Goal: Task Accomplishment & Management: Manage account settings

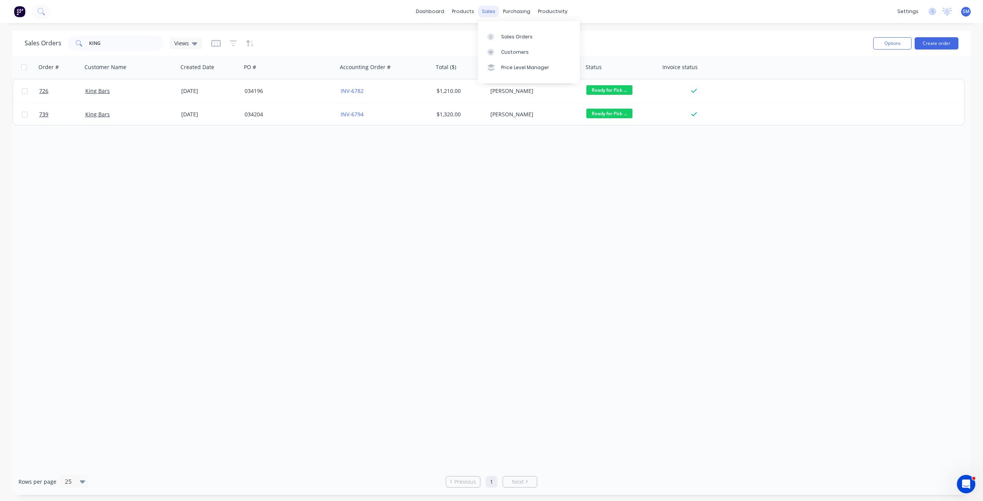
click at [489, 7] on div "sales" at bounding box center [488, 12] width 21 height 12
click at [510, 51] on div "Customers" at bounding box center [515, 52] width 28 height 7
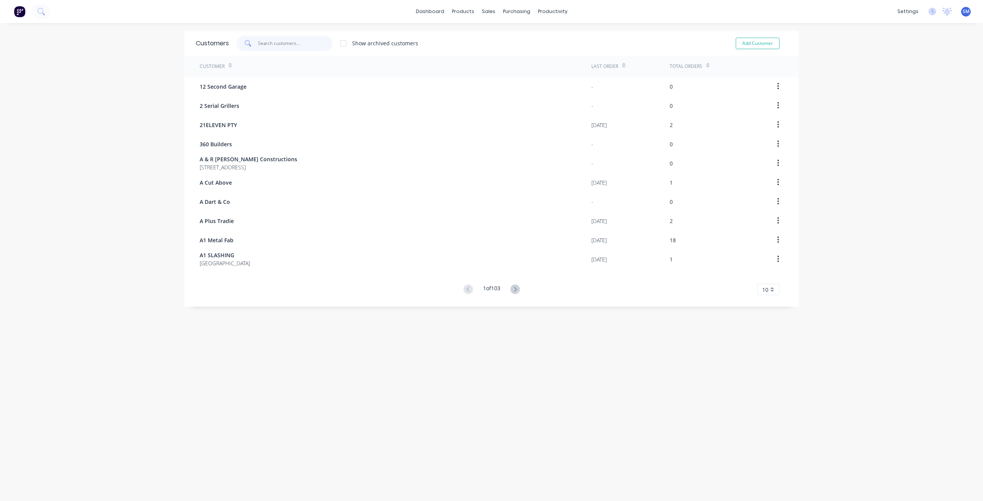
click at [261, 44] on input "text" at bounding box center [295, 43] width 75 height 15
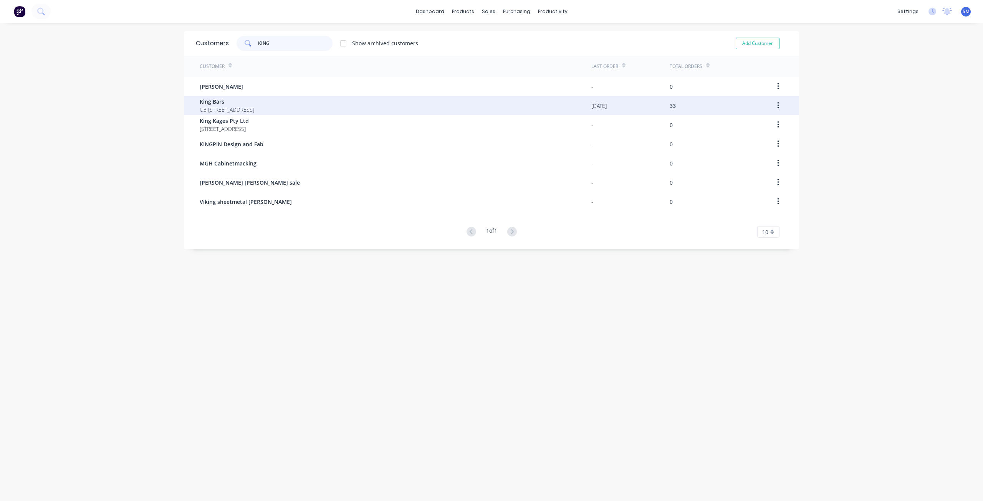
type input "KING"
click at [218, 103] on span "King Bars" at bounding box center [227, 101] width 55 height 8
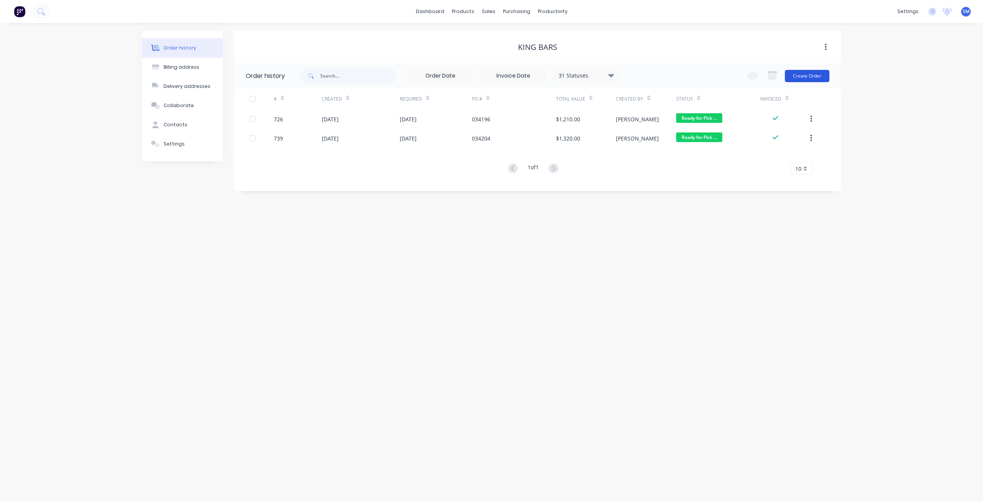
click at [803, 81] on button "Create Order" at bounding box center [807, 76] width 45 height 12
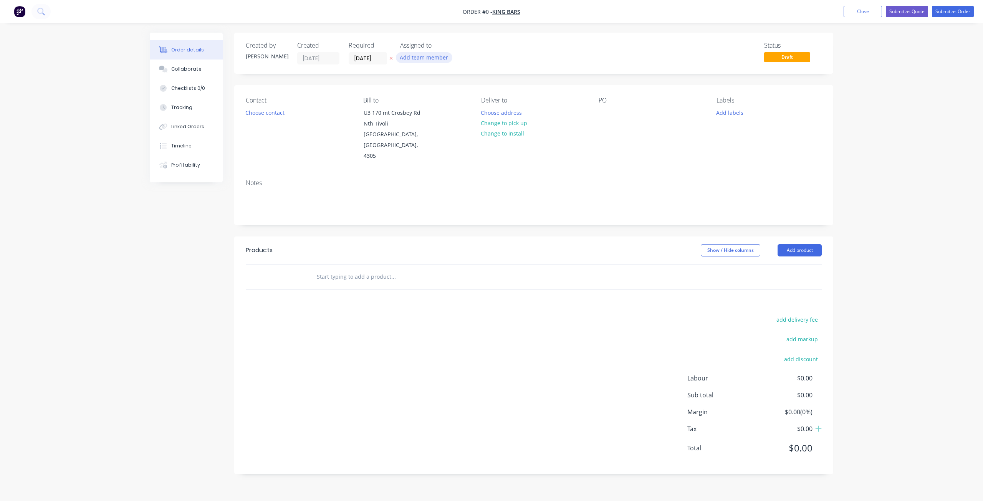
click at [418, 59] on button "Add team member" at bounding box center [424, 57] width 56 height 10
click at [651, 124] on div "PO" at bounding box center [650, 129] width 105 height 65
click at [266, 110] on button "Choose contact" at bounding box center [264, 112] width 47 height 10
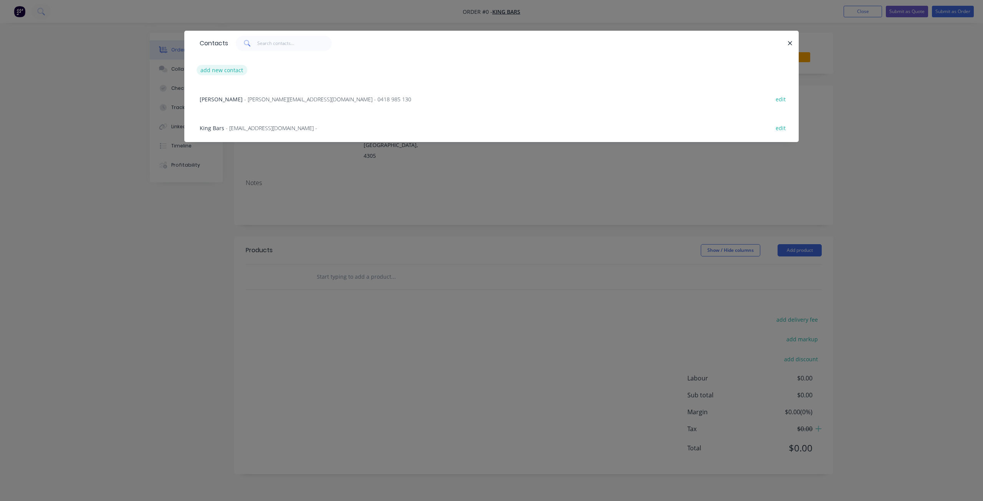
click at [226, 66] on button "add new contact" at bounding box center [222, 70] width 51 height 10
select select "AU"
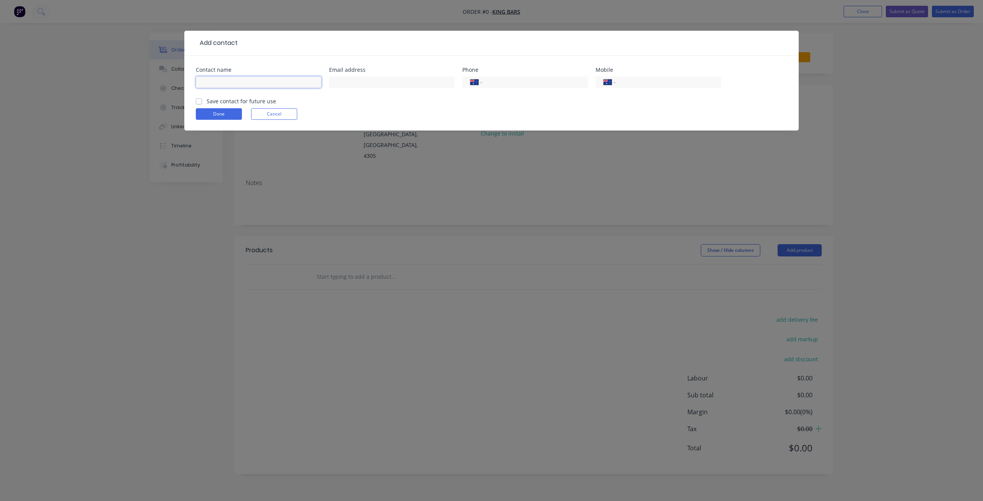
click at [219, 78] on input "text" at bounding box center [259, 82] width 126 height 12
type input "[PERSON_NAME]"
click at [355, 78] on input "text" at bounding box center [392, 82] width 126 height 12
paste input "[PERSON_NAME][EMAIL_ADDRESS][DOMAIN_NAME]"
type input "[PERSON_NAME][EMAIL_ADDRESS][DOMAIN_NAME]"
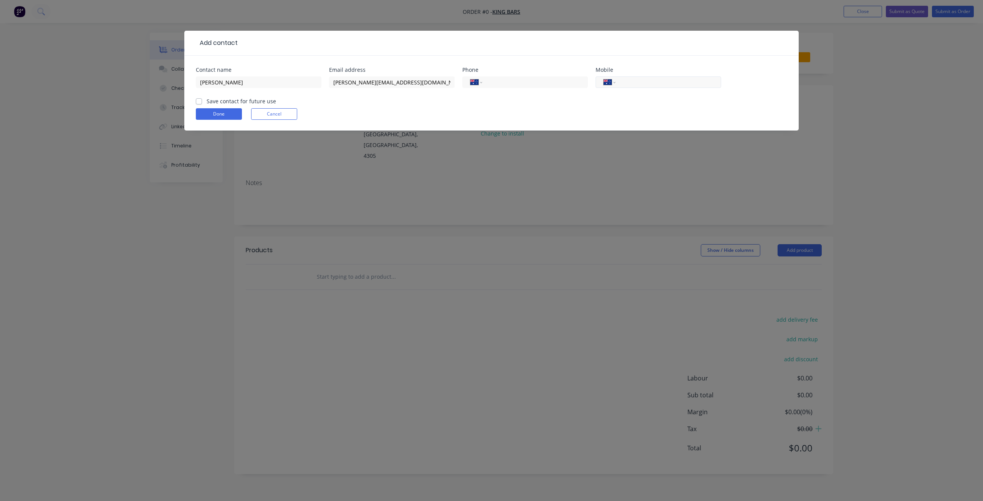
click at [625, 85] on input "tel" at bounding box center [667, 82] width 92 height 9
type input "0403 748 513"
click at [207, 101] on label "Save contact for future use" at bounding box center [241, 101] width 69 height 8
click at [197, 101] on input "Save contact for future use" at bounding box center [199, 100] width 6 height 7
checkbox input "true"
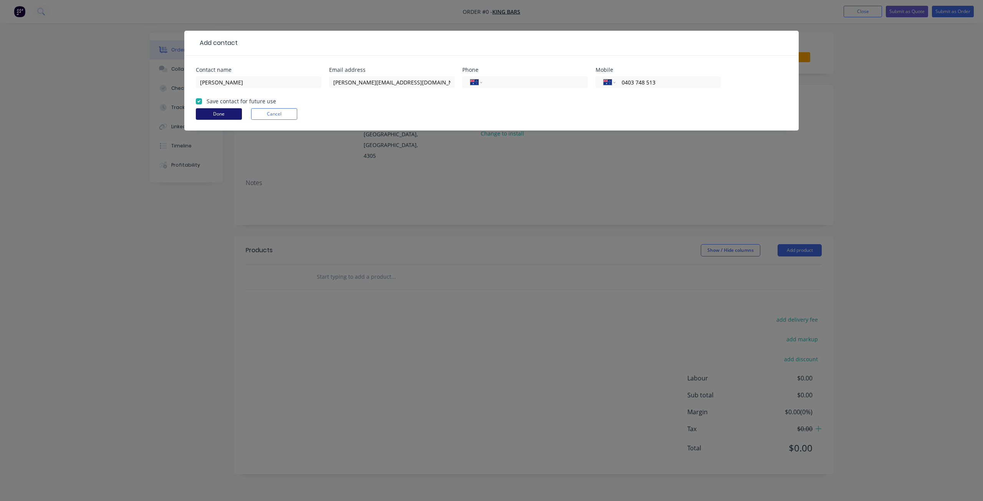
click at [211, 115] on button "Done" at bounding box center [219, 114] width 46 height 12
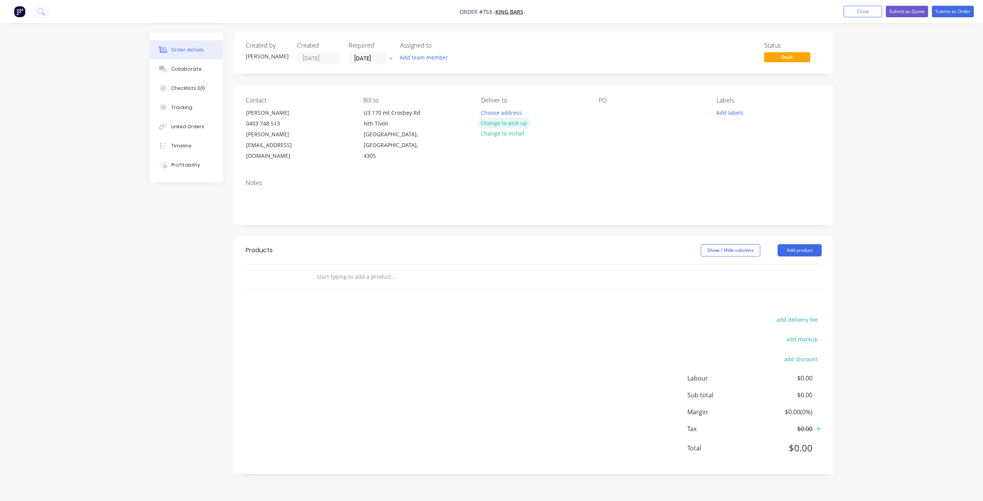
click at [504, 123] on button "Change to pick up" at bounding box center [504, 123] width 55 height 10
click at [602, 116] on div at bounding box center [604, 112] width 12 height 11
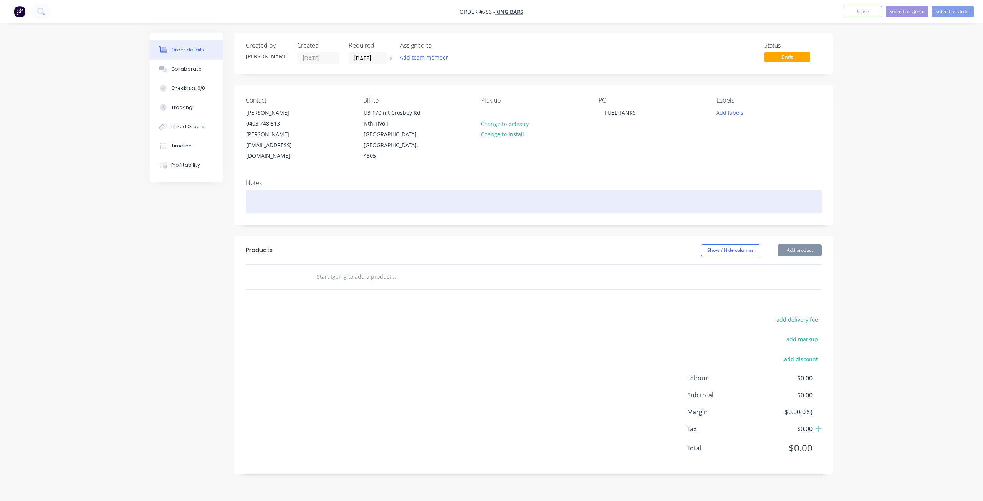
click at [259, 190] on div at bounding box center [534, 201] width 576 height 23
drag, startPoint x: 274, startPoint y: 190, endPoint x: 288, endPoint y: 202, distance: 18.2
click at [274, 191] on div "COLOUR AZTEC SILVER" at bounding box center [534, 201] width 576 height 23
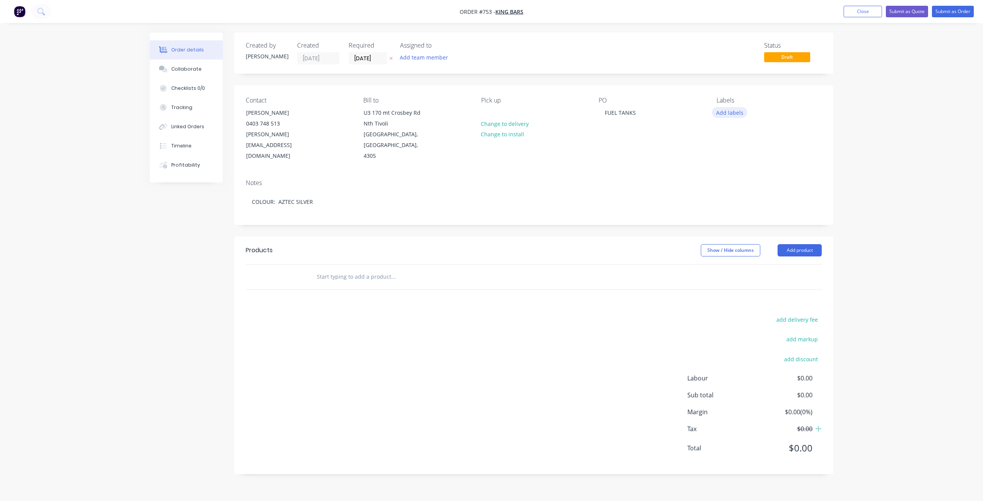
click at [729, 114] on button "Add labels" at bounding box center [729, 112] width 35 height 10
click at [730, 182] on div at bounding box center [729, 180] width 15 height 15
click at [730, 131] on div at bounding box center [729, 131] width 15 height 15
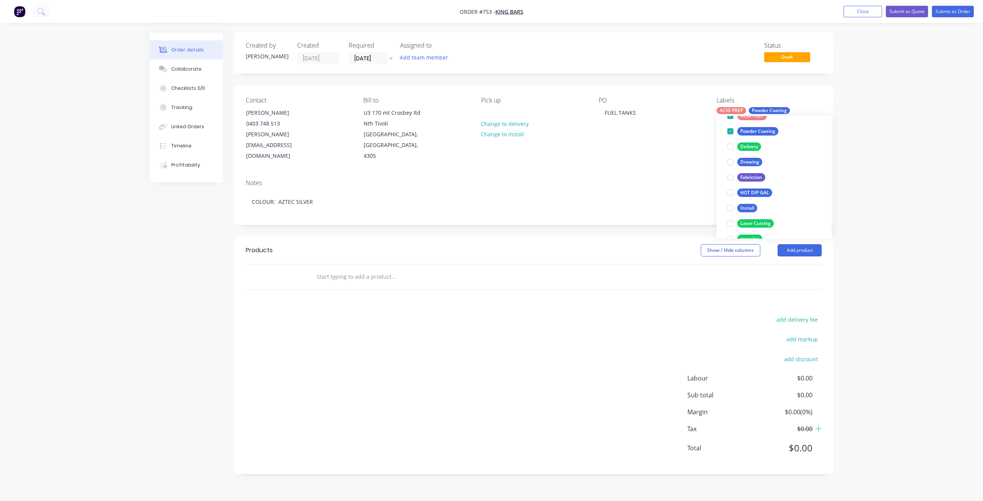
click at [329, 269] on input "text" at bounding box center [393, 276] width 154 height 15
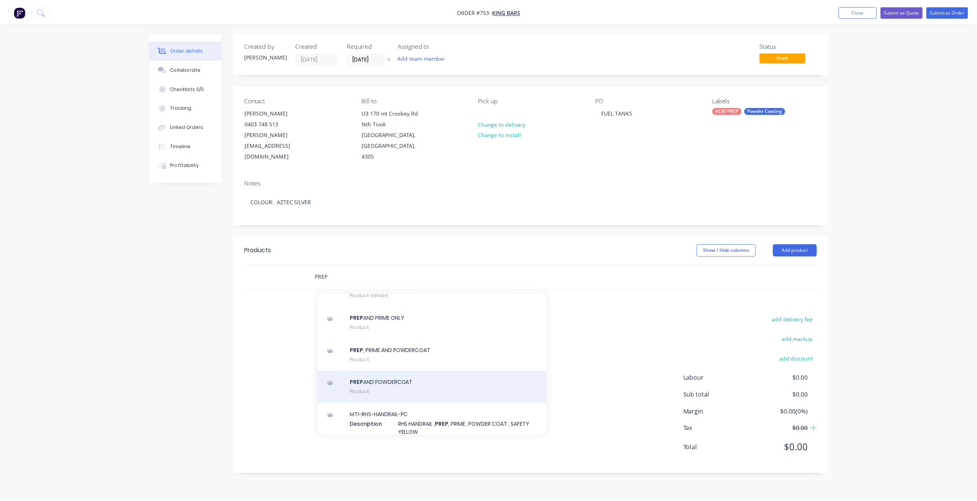
scroll to position [653, 0]
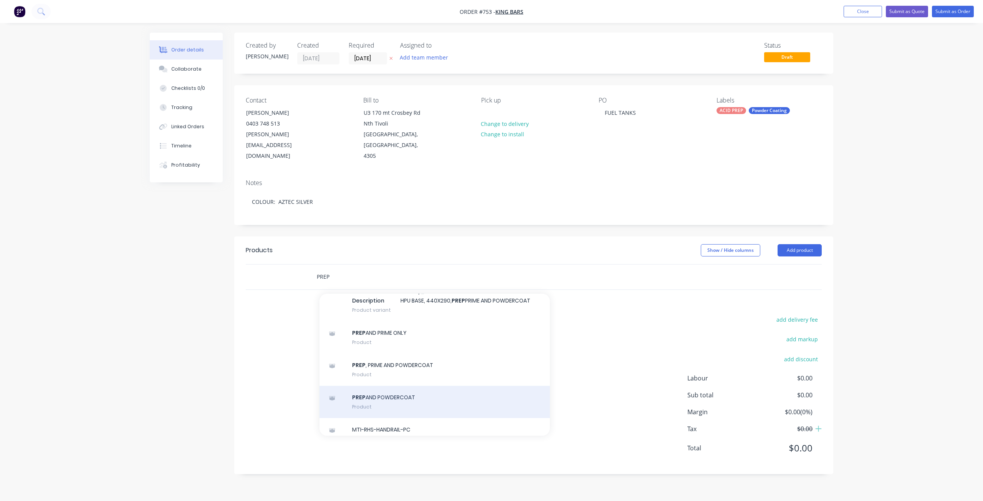
type input "PREP"
click at [392, 392] on div "PREP AND POWDERCOAT Product" at bounding box center [434, 402] width 230 height 32
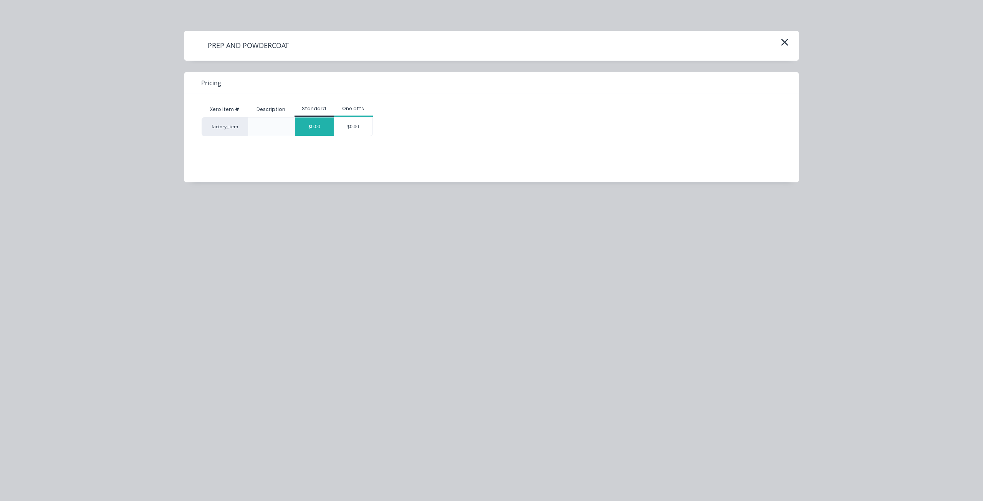
click at [314, 130] on div "$0.00" at bounding box center [314, 126] width 39 height 18
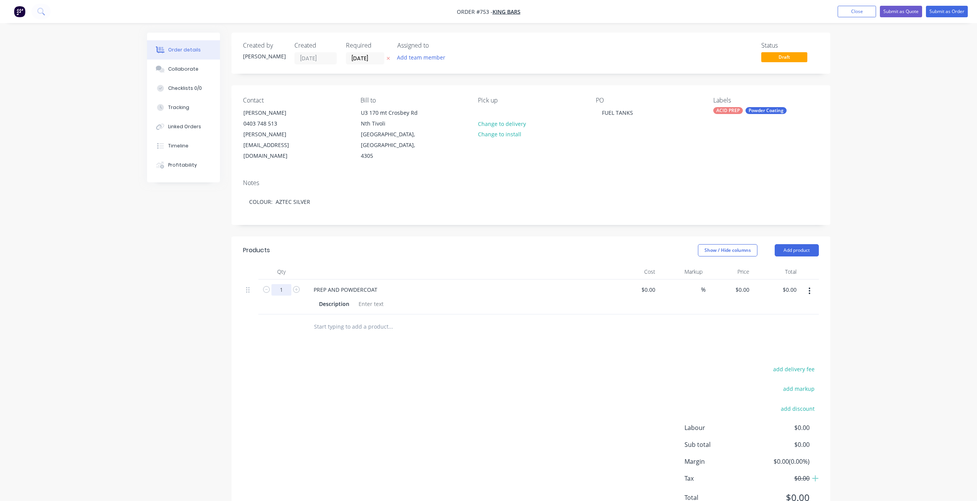
click at [281, 284] on input "1" at bounding box center [281, 290] width 20 height 12
type input "2"
click at [366, 298] on div at bounding box center [370, 303] width 31 height 11
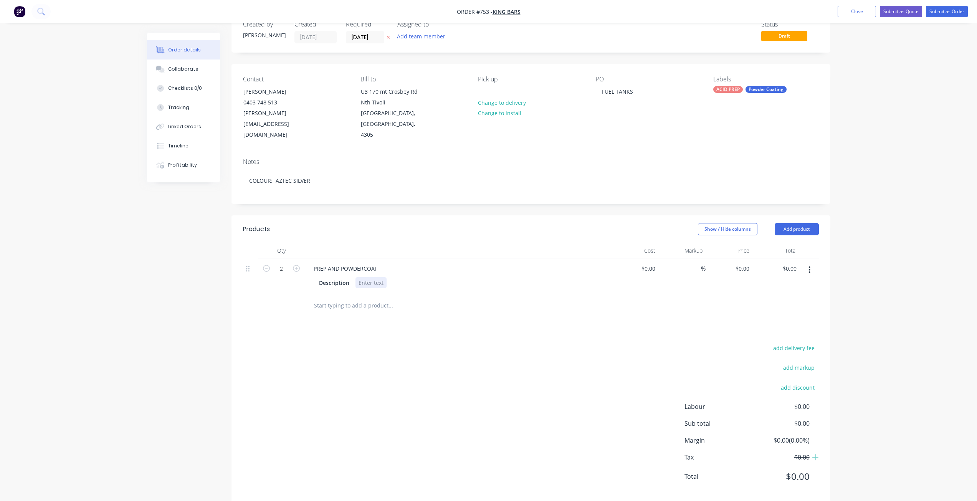
scroll to position [23, 0]
click at [362, 275] on div at bounding box center [370, 280] width 31 height 11
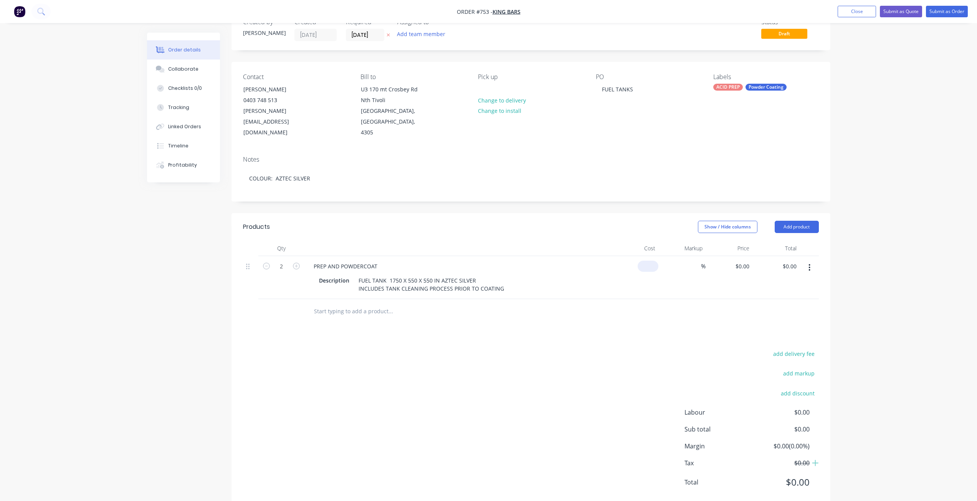
click at [654, 261] on input at bounding box center [650, 266] width 18 height 11
type input "$500.00"
type input "$1,000.00"
click at [643, 277] on div "$500.00 500" at bounding box center [634, 277] width 47 height 43
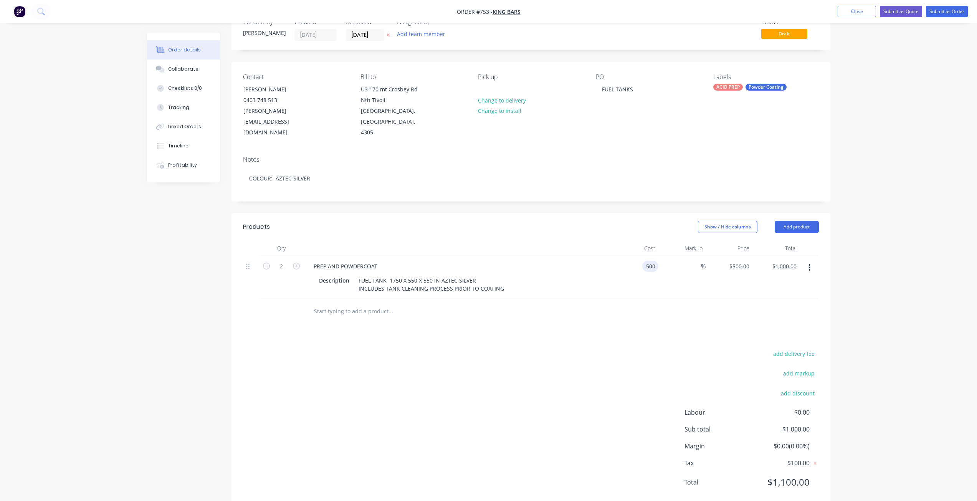
click at [643, 259] on div "500 500" at bounding box center [634, 277] width 47 height 43
type input "1000"
type input "$1,000.00"
type input "$2,000.00"
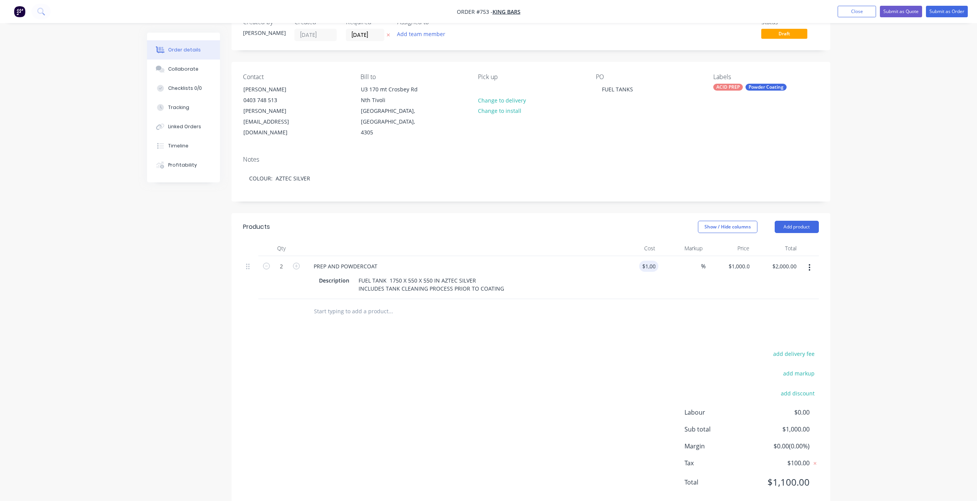
drag, startPoint x: 639, startPoint y: 276, endPoint x: 628, endPoint y: 281, distance: 11.8
click at [639, 276] on div "$1,000.00 1000" at bounding box center [634, 277] width 47 height 43
